Goal: Information Seeking & Learning: Learn about a topic

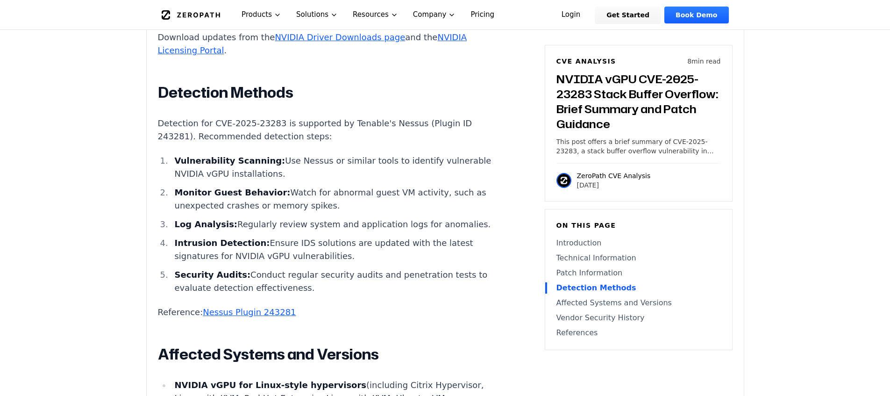
scroll to position [1539, 0]
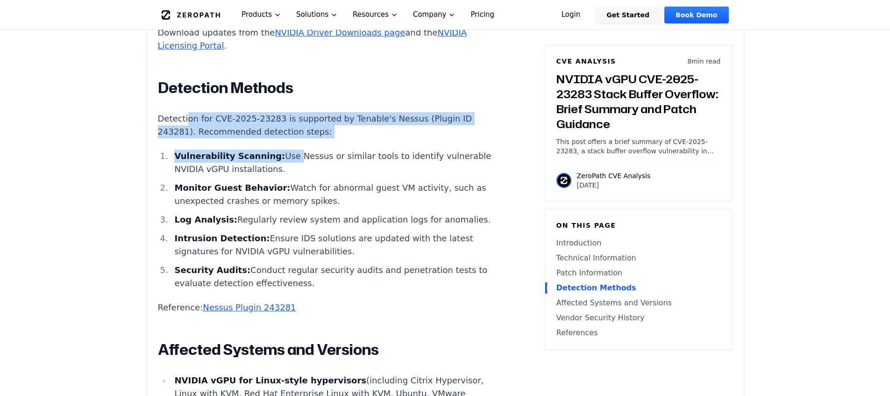
drag, startPoint x: 219, startPoint y: 60, endPoint x: 280, endPoint y: 108, distance: 77.8
click at [280, 149] on li "Vulnerability Scanning: Use Nessus or similar tools to identify vulnerable NVID…" at bounding box center [338, 162] width 334 height 26
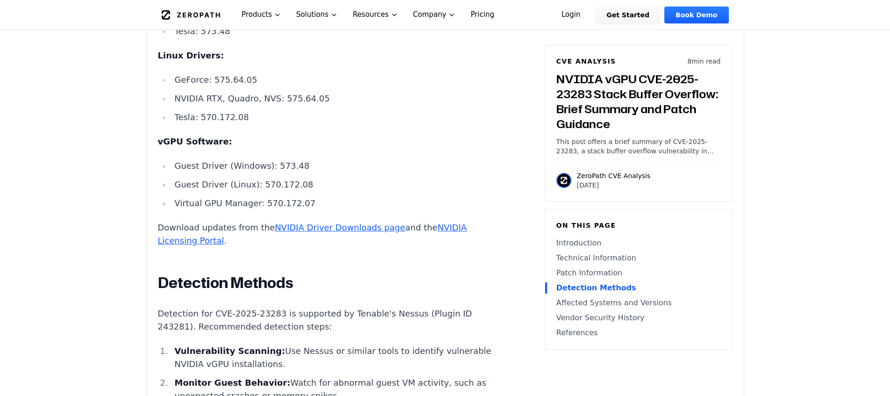
scroll to position [1282, 0]
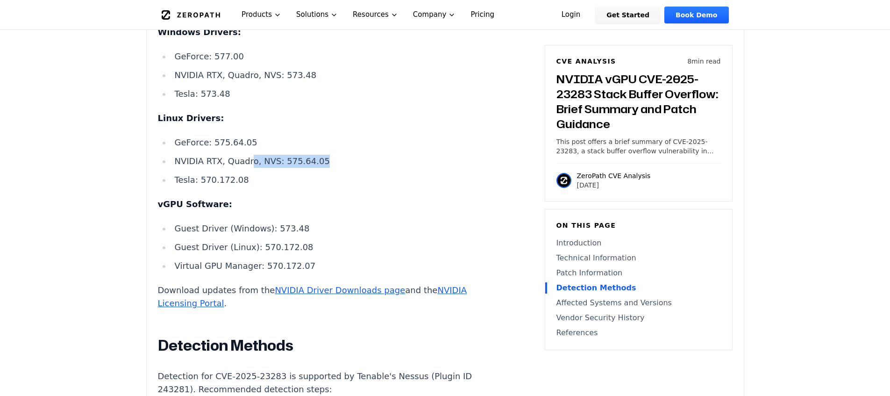
drag, startPoint x: 348, startPoint y: 110, endPoint x: 361, endPoint y: 110, distance: 12.6
click at [361, 155] on li "NVIDIA RTX, Quadro, NVS: 575.64.05" at bounding box center [338, 161] width 334 height 13
click at [360, 155] on li "NVIDIA RTX, Quadro, NVS: 575.64.05" at bounding box center [338, 161] width 334 height 13
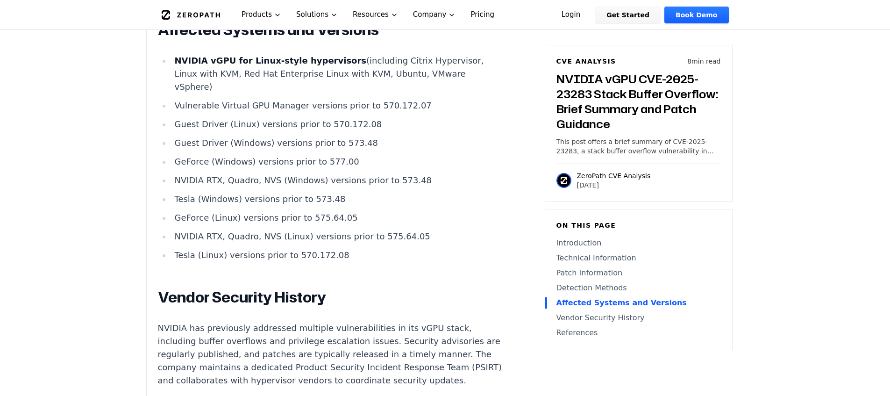
scroll to position [1893, 0]
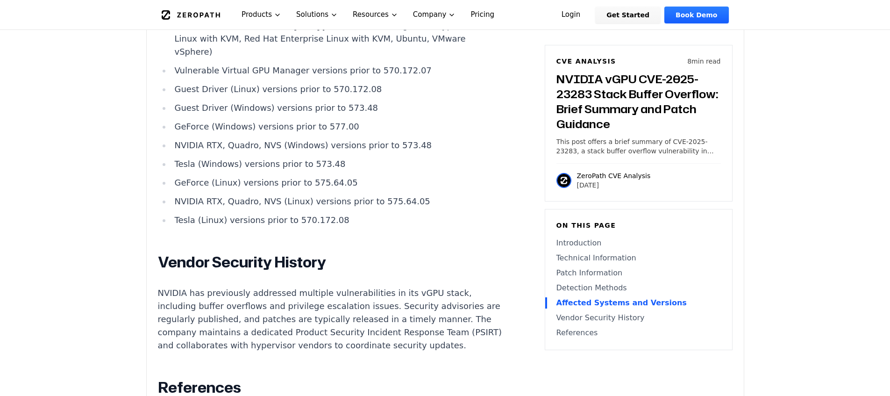
click at [420, 253] on h2 "Vendor Security History" at bounding box center [331, 262] width 347 height 19
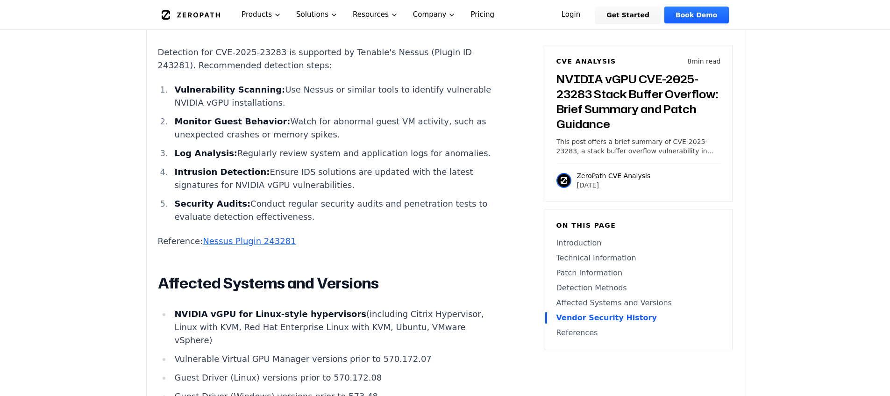
scroll to position [1563, 0]
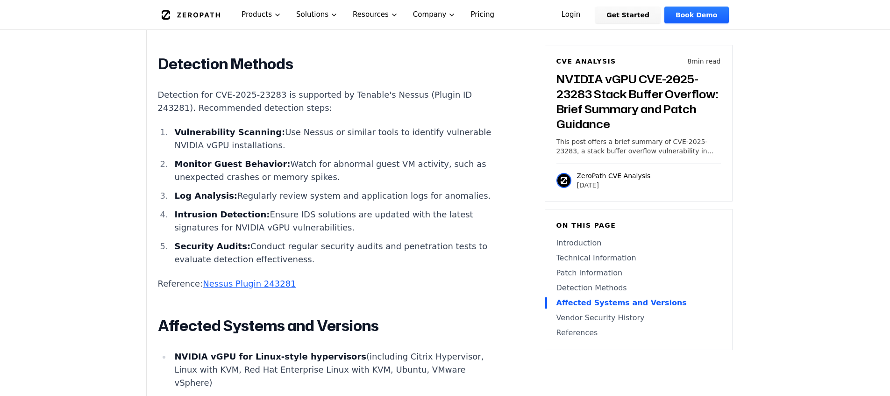
click at [376, 208] on li "Intrusion Detection: Ensure IDS solutions are updated with the latest signature…" at bounding box center [338, 221] width 334 height 26
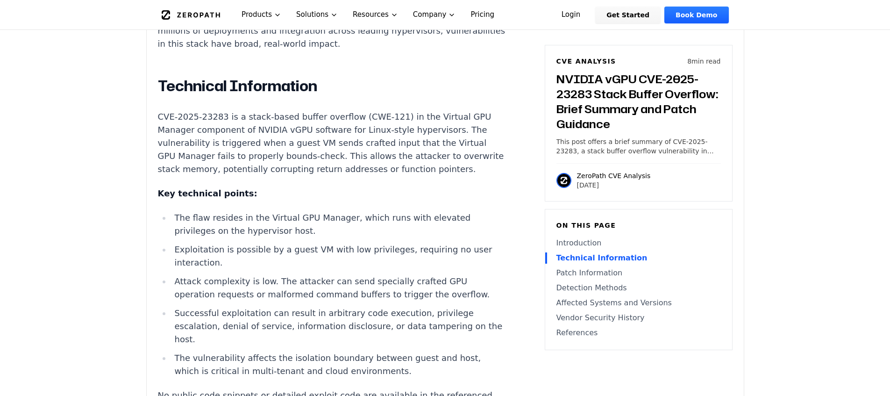
scroll to position [797, 0]
drag, startPoint x: 365, startPoint y: 199, endPoint x: 365, endPoint y: 209, distance: 9.8
click at [365, 210] on li "The flaw resides in the Virtual GPU Manager, which runs with elevated privilege…" at bounding box center [338, 223] width 334 height 26
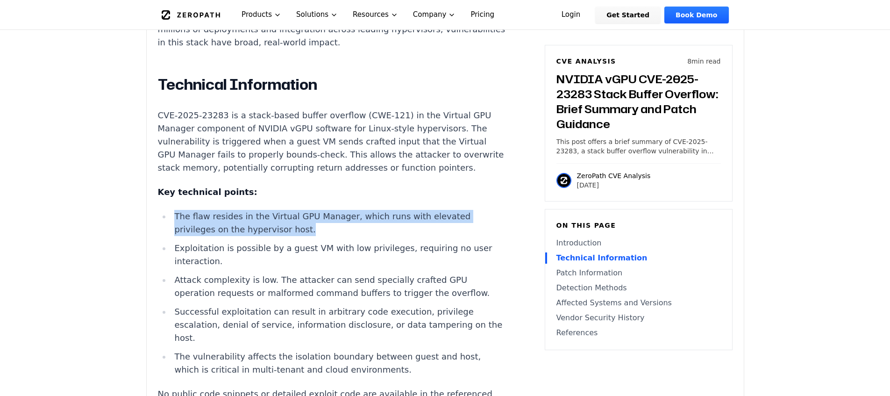
drag, startPoint x: 365, startPoint y: 216, endPoint x: 368, endPoint y: 190, distance: 25.8
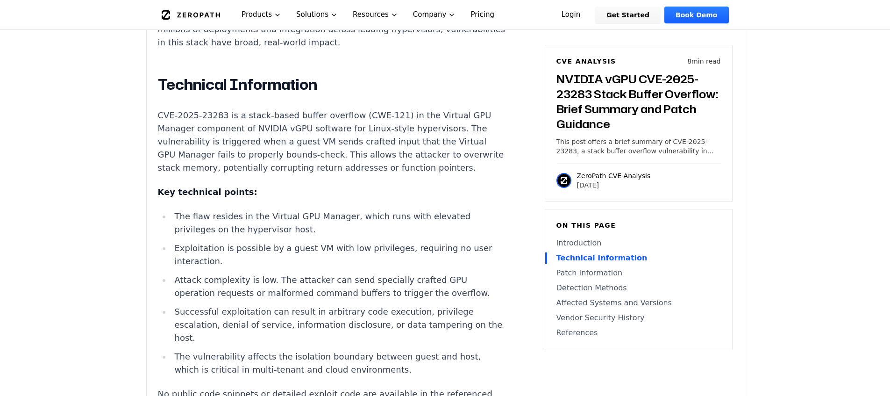
click at [416, 343] on li "The vulnerability affects the isolation boundary between guest and host, which …" at bounding box center [338, 363] width 334 height 26
click at [312, 150] on p "CVE-2025-23283 is a stack-based buffer overflow (CWE-121) in the Virtual GPU Ma…" at bounding box center [331, 141] width 347 height 65
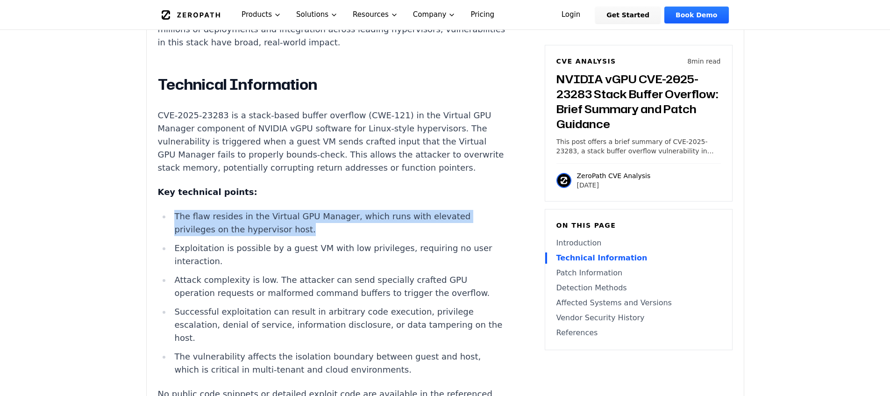
drag, startPoint x: 169, startPoint y: 200, endPoint x: 246, endPoint y: 214, distance: 78.3
click at [246, 214] on ul "The flaw resides in the Virtual GPU Manager, which runs with elevated privilege…" at bounding box center [331, 293] width 347 height 166
click at [350, 210] on li "The flaw resides in the Virtual GPU Manager, which runs with elevated privilege…" at bounding box center [338, 223] width 334 height 26
drag, startPoint x: 295, startPoint y: 208, endPoint x: 424, endPoint y: 224, distance: 130.3
click at [424, 224] on ul "The flaw resides in the Virtual GPU Manager, which runs with elevated privilege…" at bounding box center [331, 293] width 347 height 166
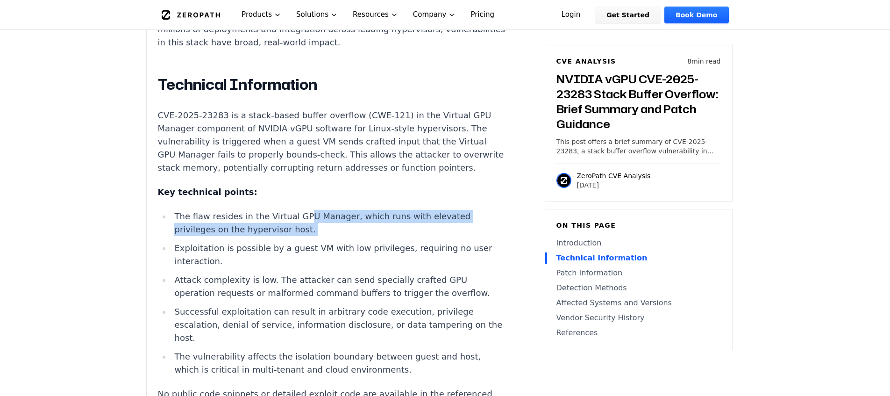
click at [424, 224] on ul "The flaw resides in the Virtual GPU Manager, which runs with elevated privilege…" at bounding box center [331, 293] width 347 height 166
drag, startPoint x: 294, startPoint y: 216, endPoint x: 146, endPoint y: 201, distance: 148.8
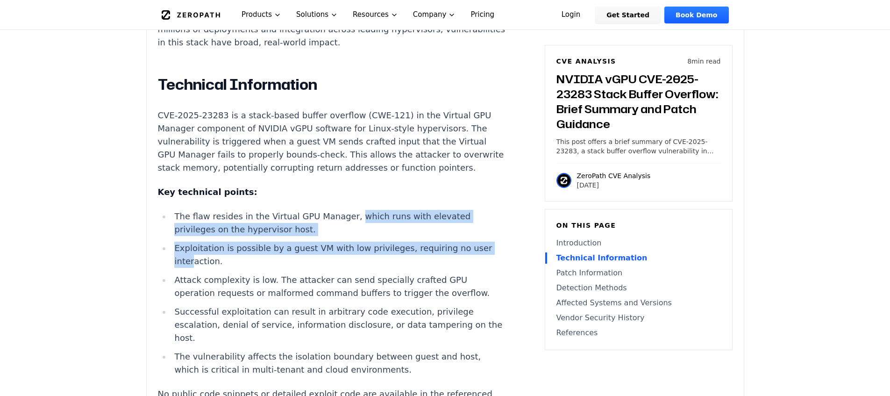
drag, startPoint x: 364, startPoint y: 204, endPoint x: 474, endPoint y: 230, distance: 112.8
click at [474, 230] on ul "The flaw resides in the Virtual GPU Manager, which runs with elevated privilege…" at bounding box center [331, 293] width 347 height 166
click at [401, 210] on li "The flaw resides in the Virtual GPU Manager, which runs with elevated privilege…" at bounding box center [338, 223] width 334 height 26
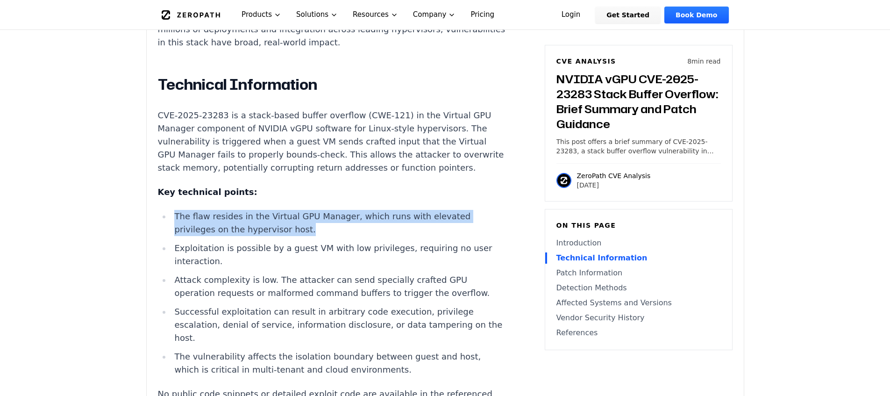
drag, startPoint x: 394, startPoint y: 210, endPoint x: 174, endPoint y: 202, distance: 220.1
click at [174, 210] on li "The flaw resides in the Virtual GPU Manager, which runs with elevated privilege…" at bounding box center [338, 223] width 334 height 26
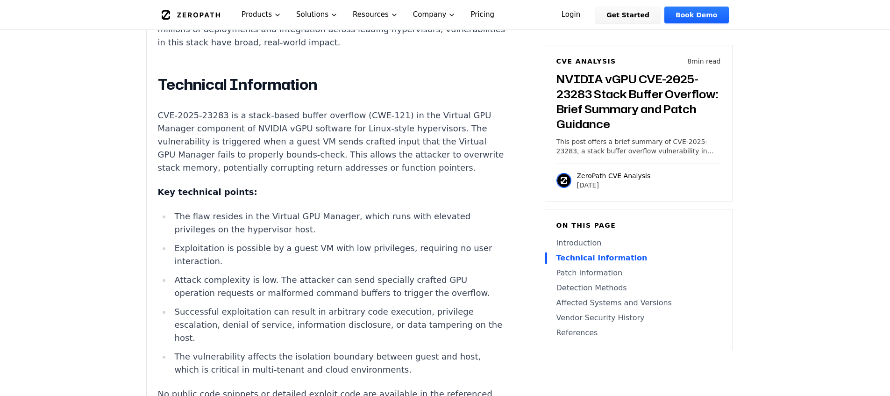
click at [261, 210] on li "The flaw resides in the Virtual GPU Manager, which runs with elevated privilege…" at bounding box center [338, 223] width 334 height 26
click at [302, 217] on li "The flaw resides in the Virtual GPU Manager, which runs with elevated privilege…" at bounding box center [338, 223] width 334 height 26
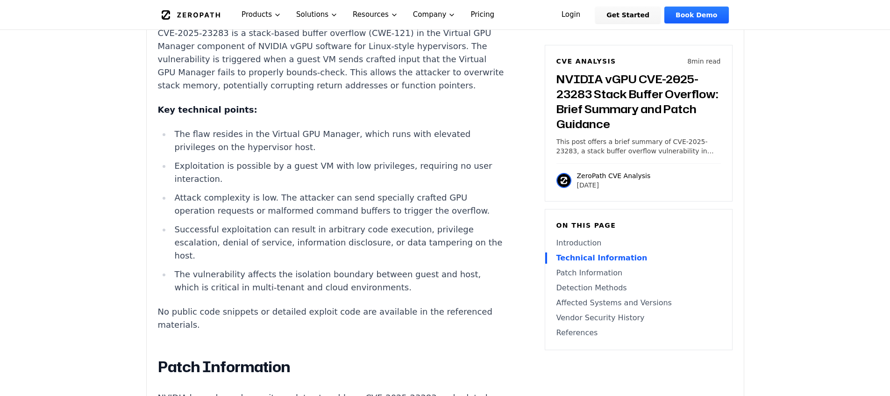
scroll to position [882, 0]
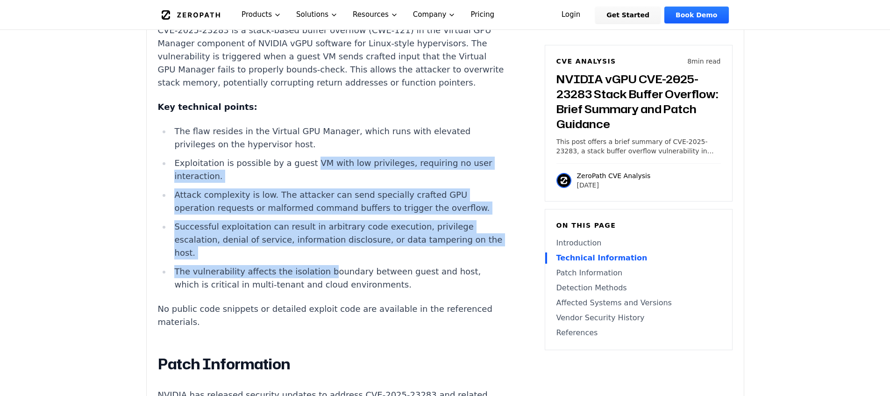
drag, startPoint x: 310, startPoint y: 206, endPoint x: 318, endPoint y: 237, distance: 32.3
click at [317, 237] on ul "The flaw resides in the Virtual GPU Manager, which runs with elevated privilege…" at bounding box center [331, 208] width 347 height 166
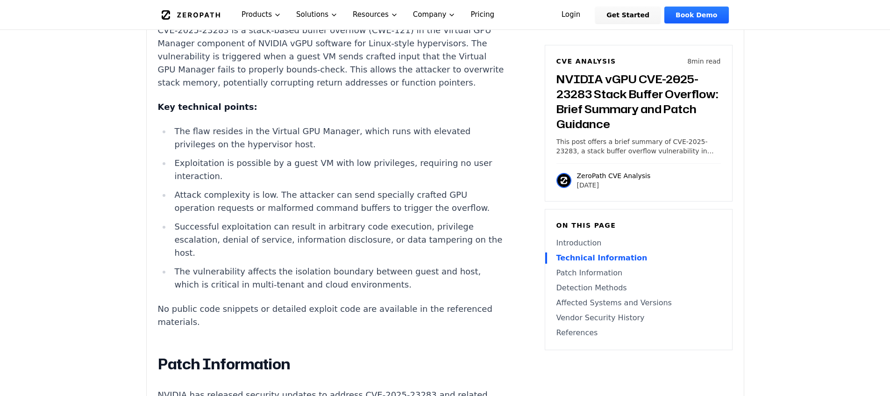
click at [318, 265] on li "The vulnerability affects the isolation boundary between guest and host, which …" at bounding box center [338, 278] width 334 height 26
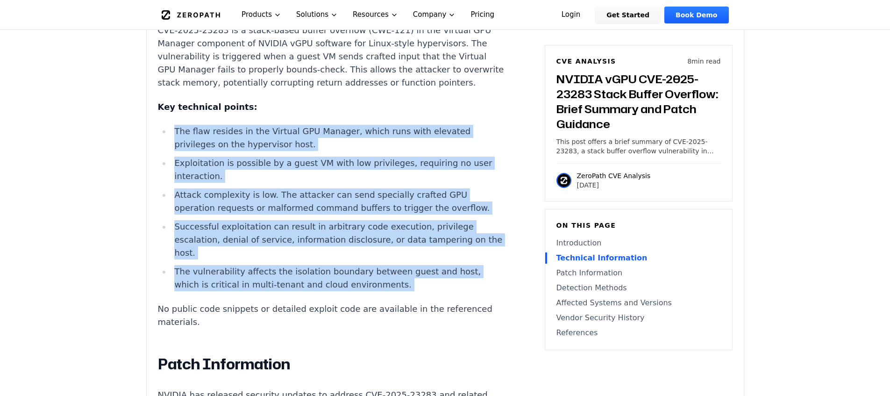
drag, startPoint x: 398, startPoint y: 253, endPoint x: 176, endPoint y: 118, distance: 260.3
click at [176, 125] on li "The flaw resides in the Virtual GPU Manager, which runs with elevated privilege…" at bounding box center [338, 138] width 334 height 26
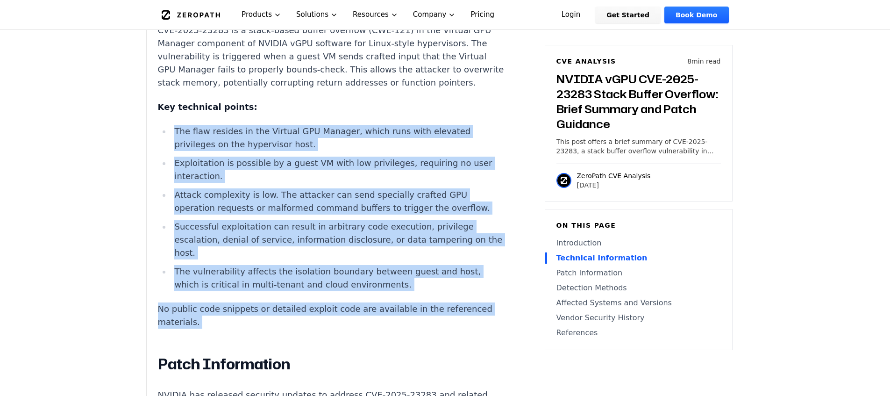
drag, startPoint x: 176, startPoint y: 118, endPoint x: 339, endPoint y: 276, distance: 226.9
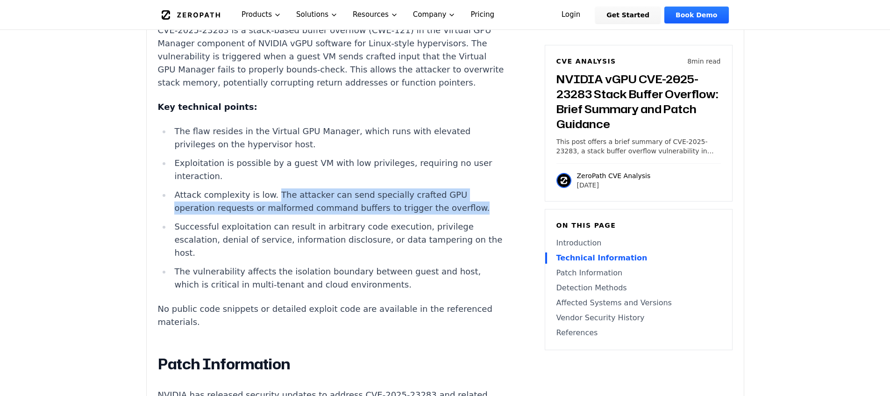
drag, startPoint x: 267, startPoint y: 169, endPoint x: 433, endPoint y: 179, distance: 166.1
click at [433, 188] on li "Attack complexity is low. The attacker can send specially crafted GPU operation…" at bounding box center [338, 201] width 334 height 26
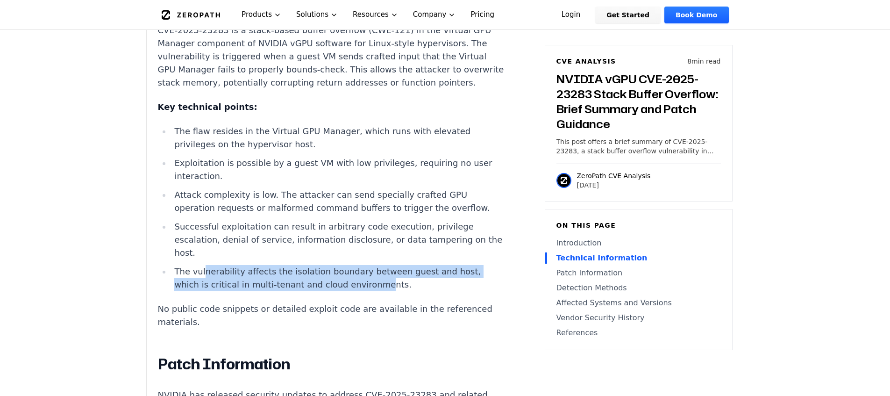
drag, startPoint x: 335, startPoint y: 238, endPoint x: 203, endPoint y: 228, distance: 132.1
click at [203, 265] on li "The vulnerability affects the isolation boundary between guest and host, which …" at bounding box center [338, 278] width 334 height 26
click at [277, 265] on li "The vulnerability affects the isolation boundary between guest and host, which …" at bounding box center [338, 278] width 334 height 26
drag, startPoint x: 373, startPoint y: 250, endPoint x: 174, endPoint y: 233, distance: 199.7
click at [174, 265] on li "The vulnerability affects the isolation boundary between guest and host, which …" at bounding box center [338, 278] width 334 height 26
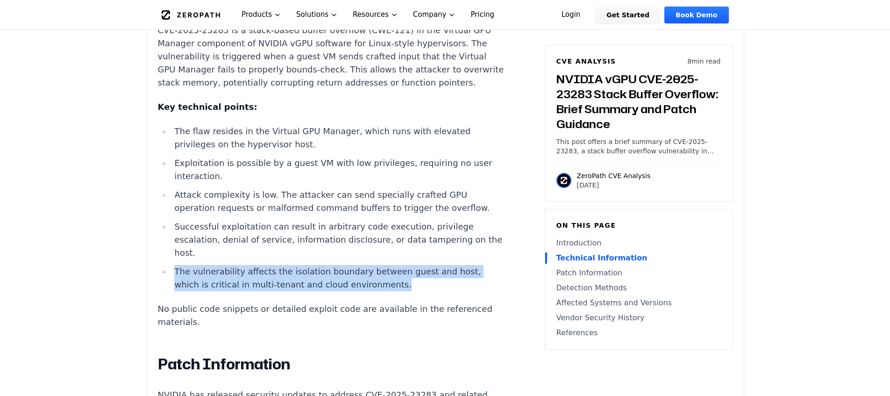
click at [179, 265] on li "The vulnerability affects the isolation boundary between guest and host, which …" at bounding box center [338, 278] width 334 height 26
drag, startPoint x: 177, startPoint y: 231, endPoint x: 387, endPoint y: 254, distance: 211.5
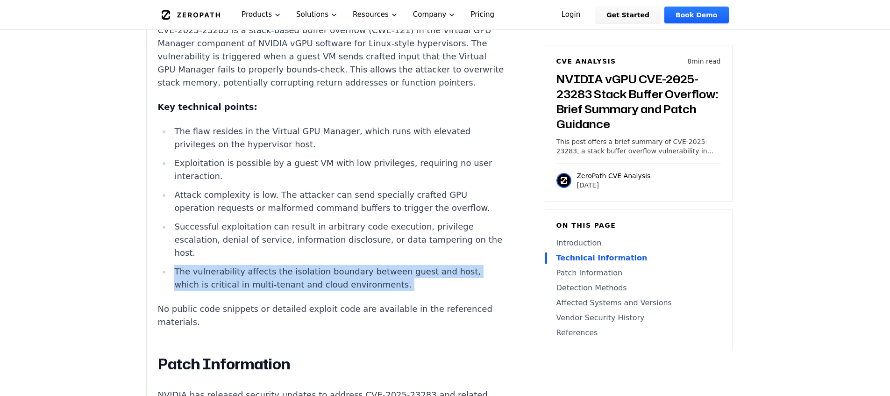
drag, startPoint x: 374, startPoint y: 252, endPoint x: 164, endPoint y: 230, distance: 210.9
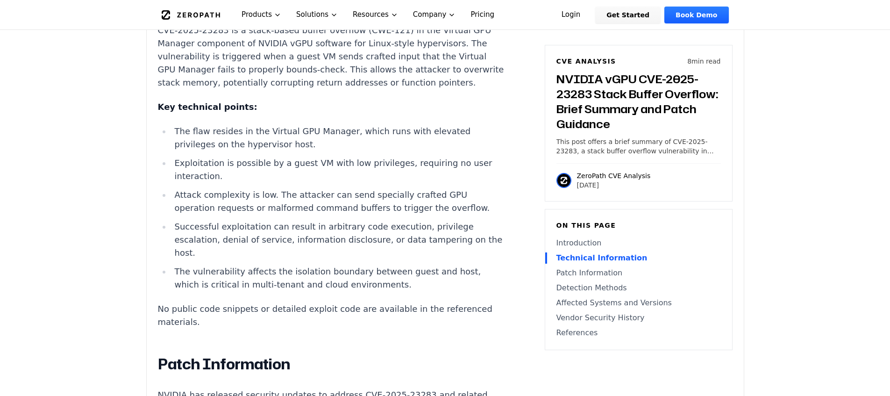
click at [377, 265] on li "The vulnerability affects the isolation boundary between guest and host, which …" at bounding box center [338, 278] width 334 height 26
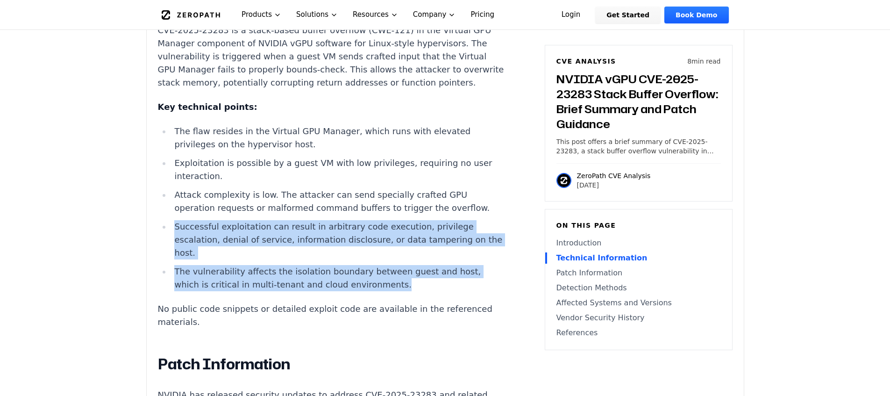
drag, startPoint x: 287, startPoint y: 230, endPoint x: 171, endPoint y: 203, distance: 119.1
click at [171, 203] on ul "The flaw resides in the Virtual GPU Manager, which runs with elevated privilege…" at bounding box center [331, 208] width 347 height 166
click at [171, 220] on li "Successful exploitation can result in arbitrary code execution, privilege escal…" at bounding box center [338, 239] width 334 height 39
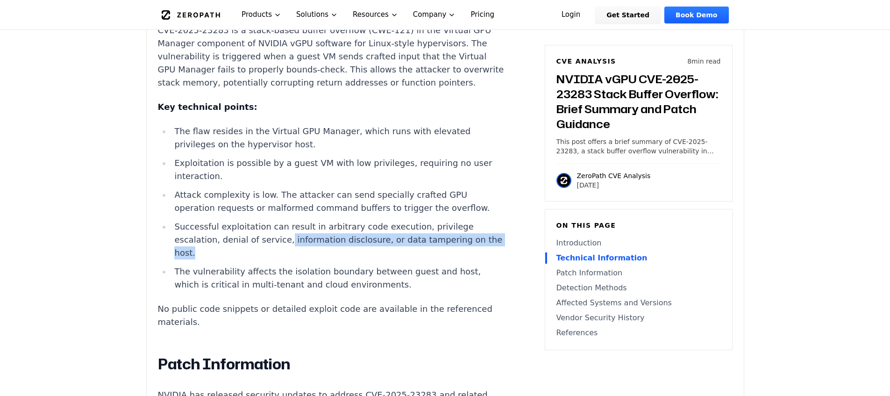
drag, startPoint x: 238, startPoint y: 214, endPoint x: 479, endPoint y: 219, distance: 241.0
click at [479, 220] on li "Successful exploitation can result in arbitrary code execution, privilege escal…" at bounding box center [338, 239] width 334 height 39
drag, startPoint x: 389, startPoint y: 213, endPoint x: 335, endPoint y: 209, distance: 53.4
click at [334, 220] on li "Successful exploitation can result in arbitrary code execution, privilege escal…" at bounding box center [338, 239] width 334 height 39
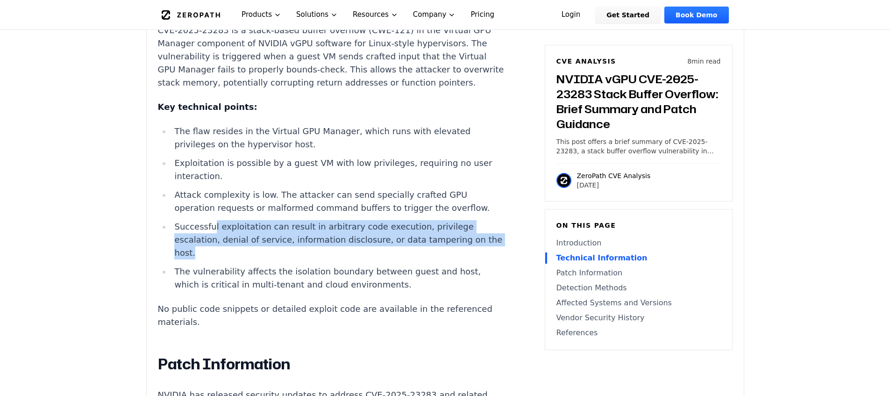
drag, startPoint x: 468, startPoint y: 213, endPoint x: 199, endPoint y: 202, distance: 268.3
click at [211, 220] on li "Successful exploitation can result in arbitrary code execution, privilege escal…" at bounding box center [338, 239] width 334 height 39
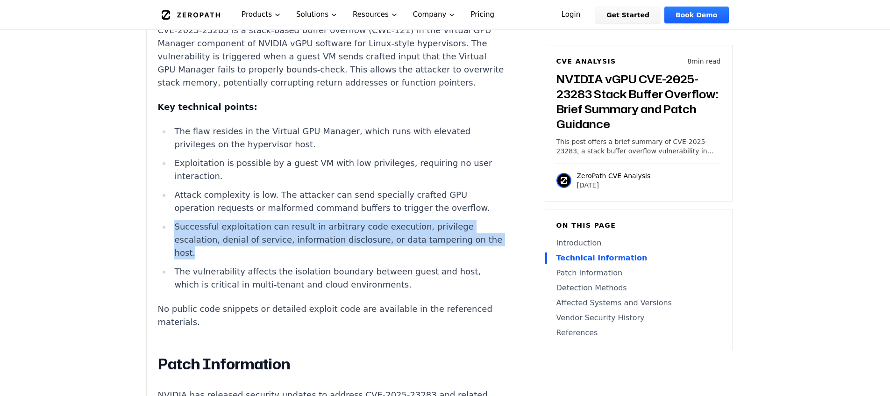
drag, startPoint x: 176, startPoint y: 200, endPoint x: 462, endPoint y: 211, distance: 287.0
click at [461, 220] on li "Successful exploitation can result in arbitrary code execution, privilege escal…" at bounding box center [338, 239] width 334 height 39
click at [462, 220] on li "Successful exploitation can result in arbitrary code execution, privilege escal…" at bounding box center [338, 239] width 334 height 39
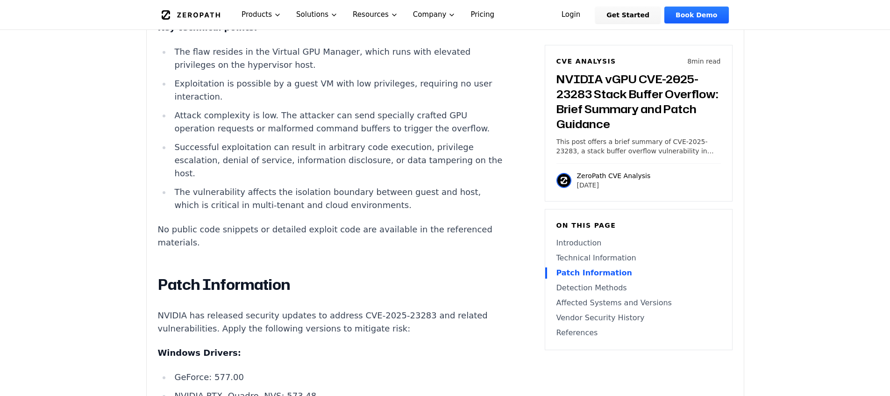
scroll to position [910, 0]
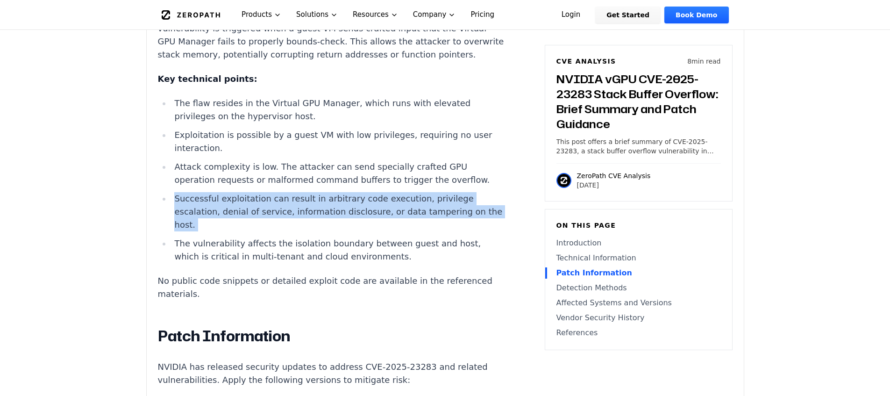
drag, startPoint x: 296, startPoint y: 162, endPoint x: 433, endPoint y: 196, distance: 141.0
click at [433, 195] on ul "The flaw resides in the Virtual GPU Manager, which runs with elevated privilege…" at bounding box center [331, 180] width 347 height 166
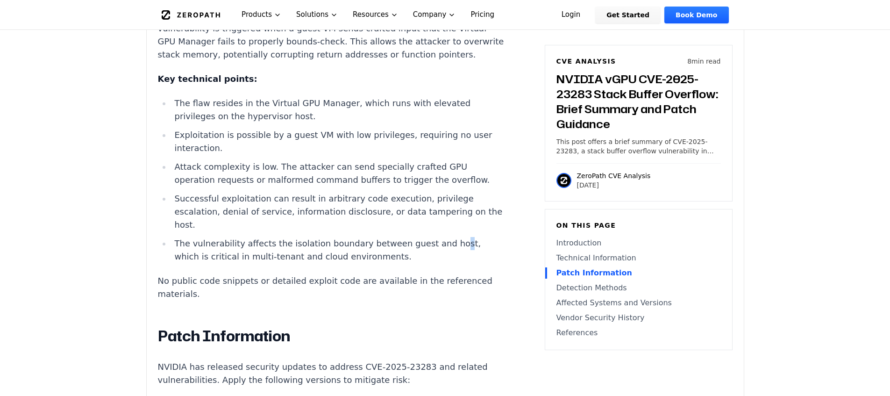
drag, startPoint x: 439, startPoint y: 202, endPoint x: 433, endPoint y: 214, distance: 13.2
click at [439, 237] on li "The vulnerability affects the isolation boundary between guest and host, which …" at bounding box center [338, 250] width 334 height 26
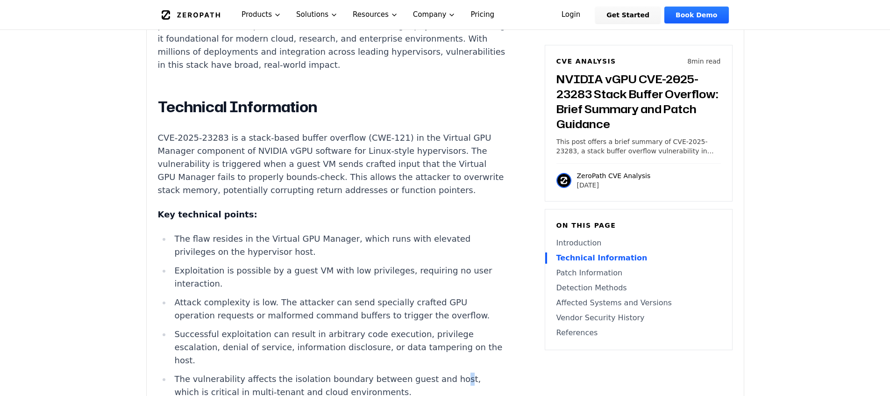
scroll to position [804, 0]
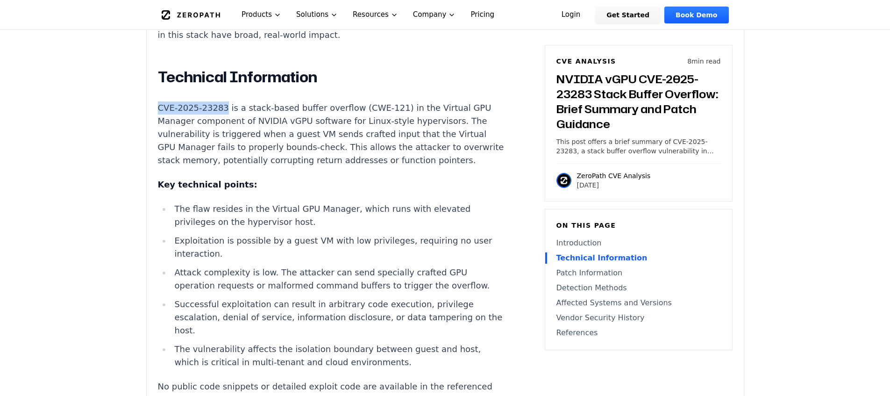
drag, startPoint x: 227, startPoint y: 93, endPoint x: 129, endPoint y: 92, distance: 97.6
copy p "CVE-2025-23283"
